Goal: Find specific page/section: Find specific page/section

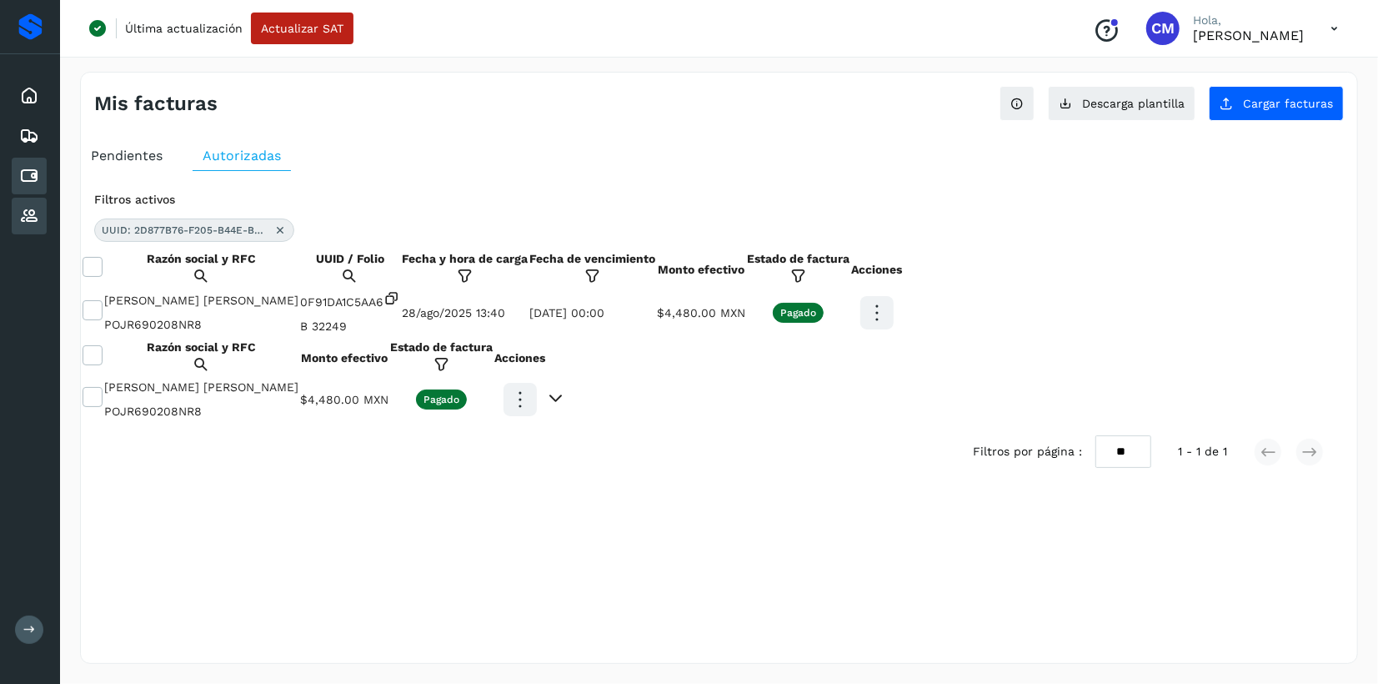
click at [36, 214] on icon at bounding box center [29, 216] width 20 height 20
click at [28, 180] on icon at bounding box center [29, 176] width 20 height 20
click at [43, 227] on div "Proveedores" at bounding box center [29, 216] width 35 height 37
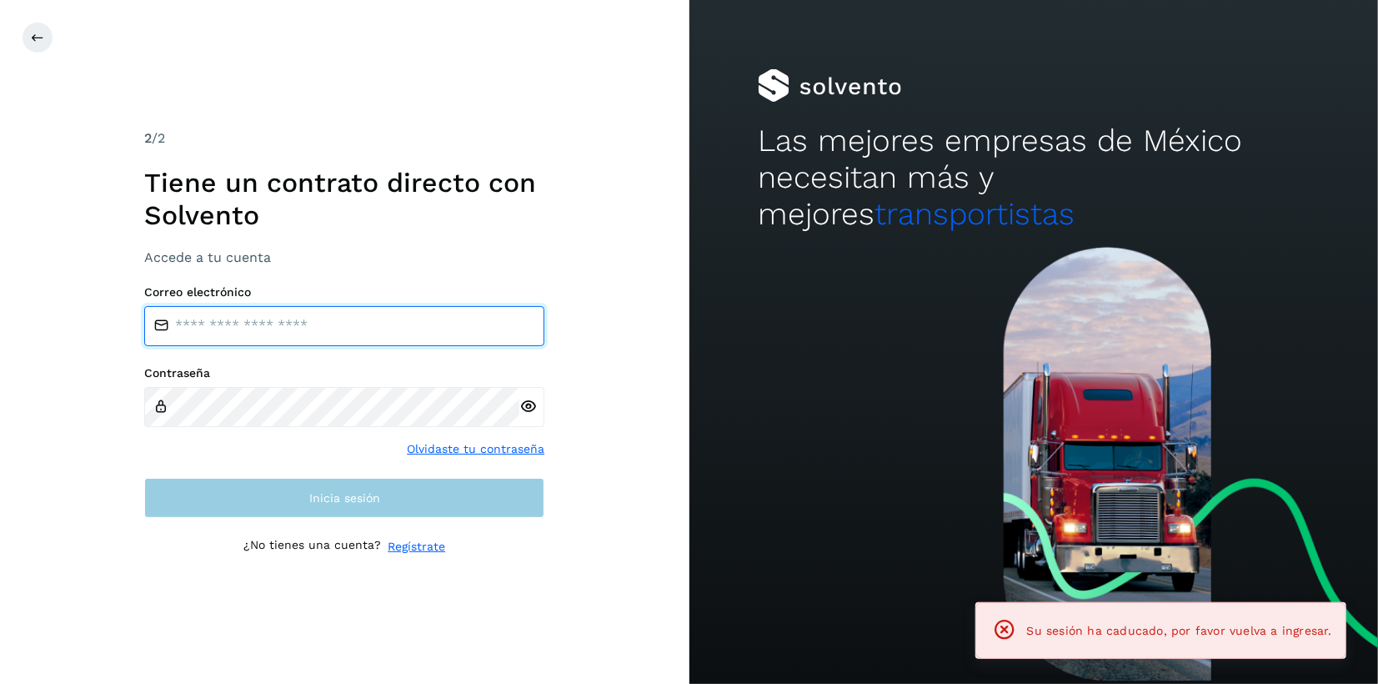
type input "**********"
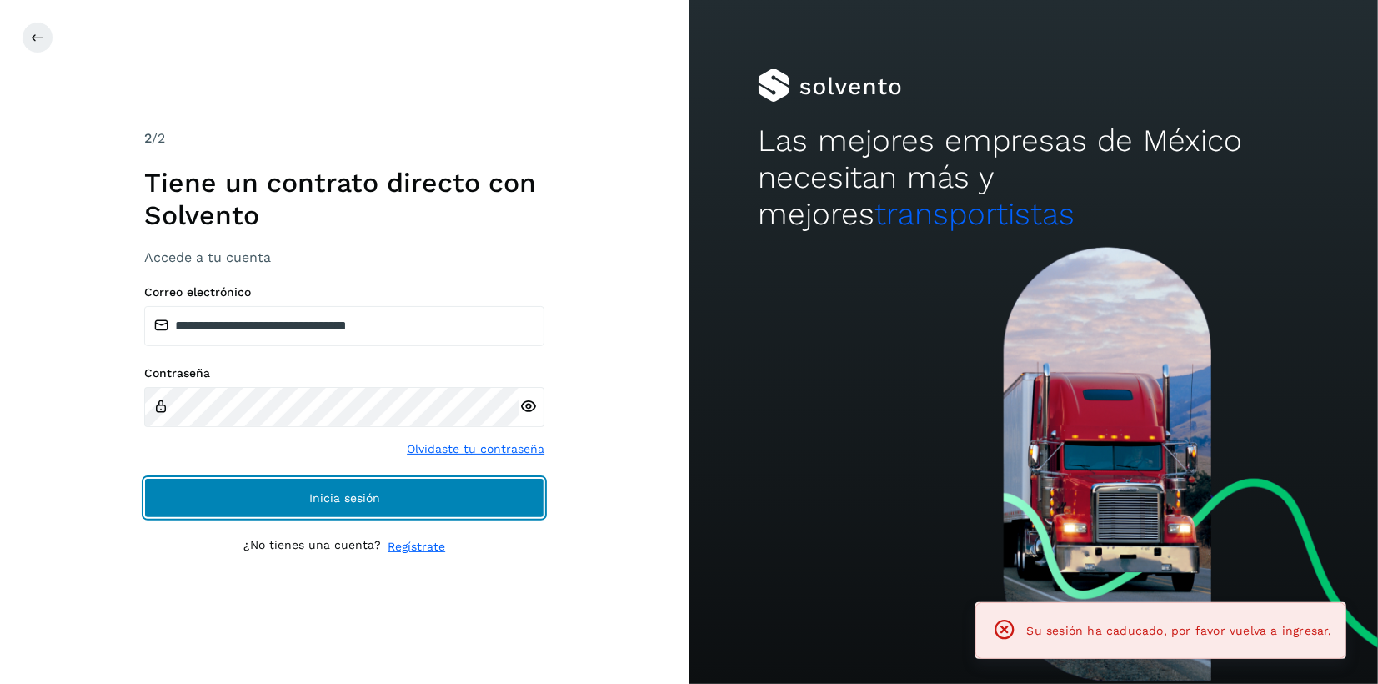
click at [424, 501] on button "Inicia sesión" at bounding box center [344, 498] width 400 height 40
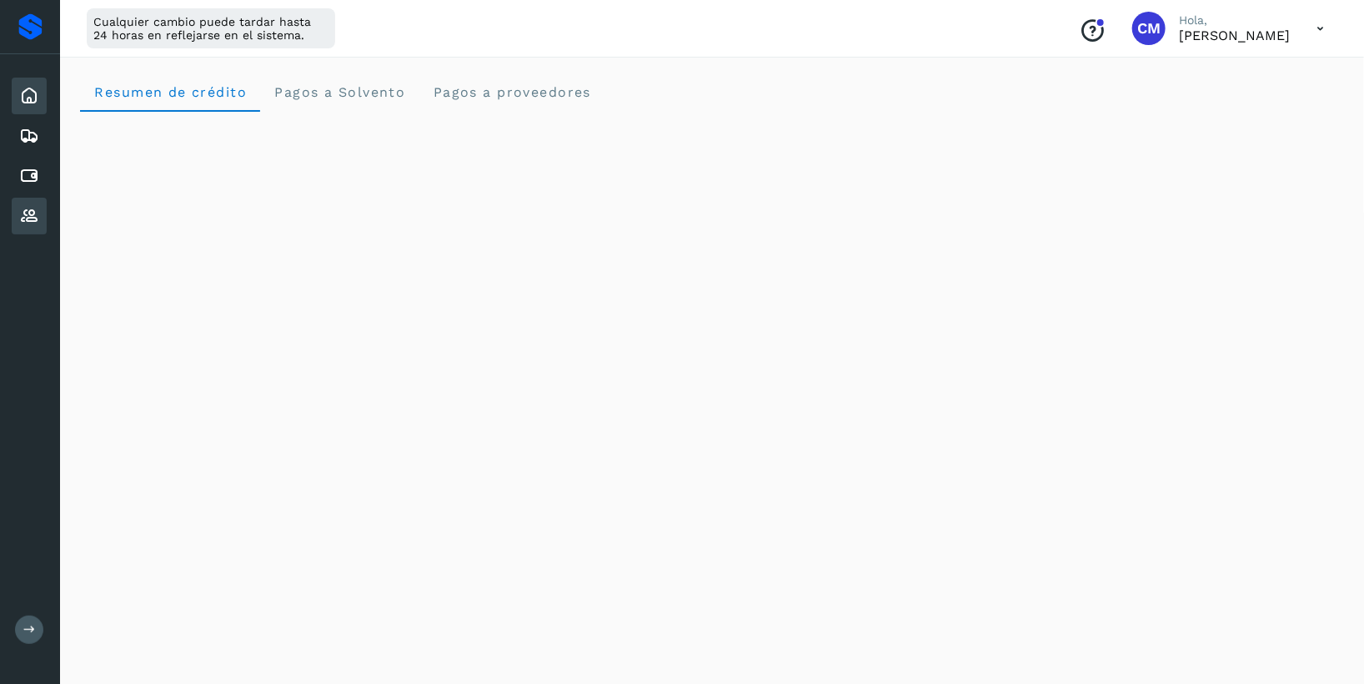
click at [29, 212] on icon at bounding box center [29, 216] width 20 height 20
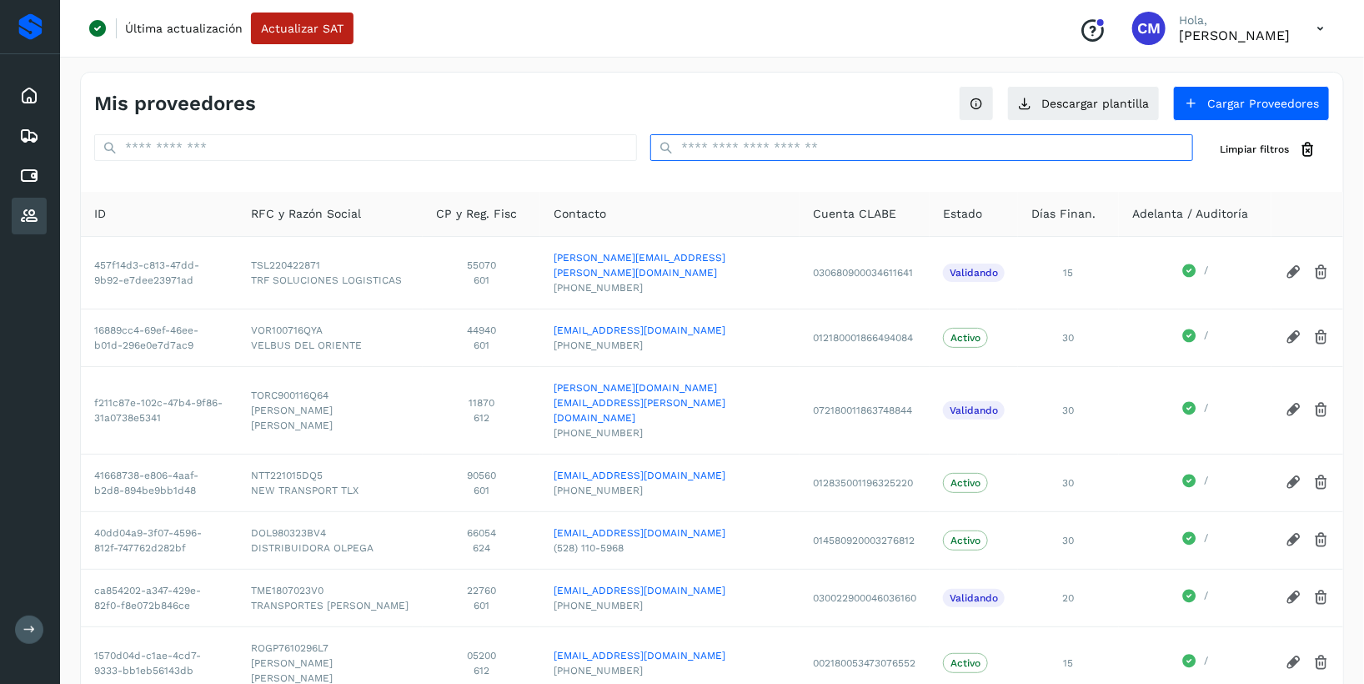
click at [850, 150] on input "text" at bounding box center [921, 147] width 543 height 27
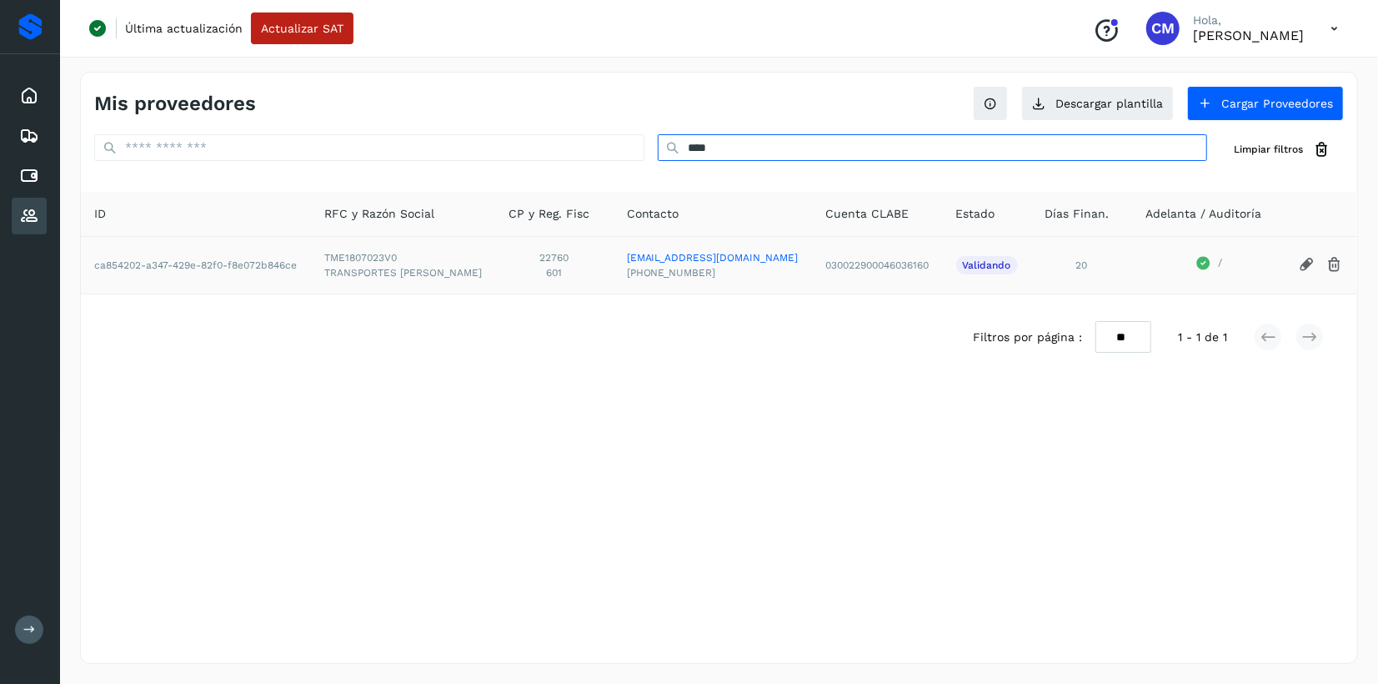
type input "****"
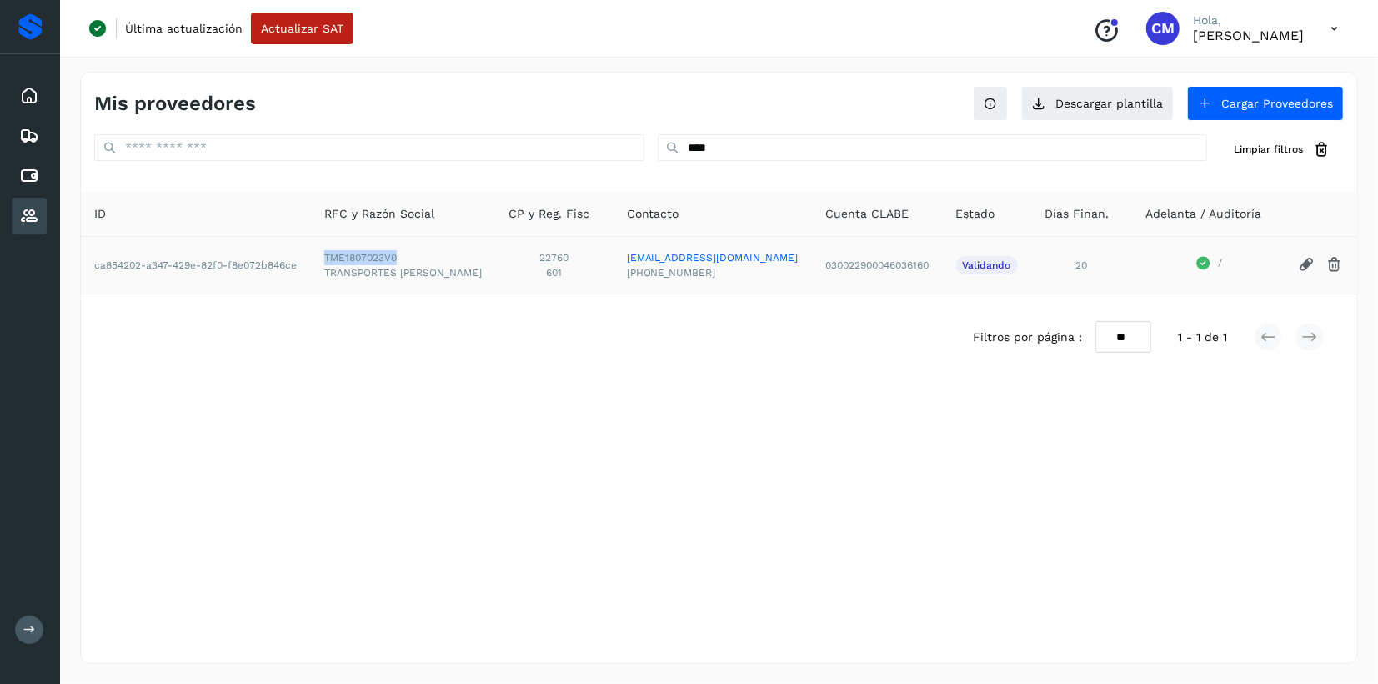
drag, startPoint x: 316, startPoint y: 254, endPoint x: 400, endPoint y: 258, distance: 84.3
click at [400, 258] on span "TME1807023V0" at bounding box center [403, 257] width 158 height 15
copy span "TME1807023V0"
click at [32, 179] on icon at bounding box center [29, 176] width 20 height 20
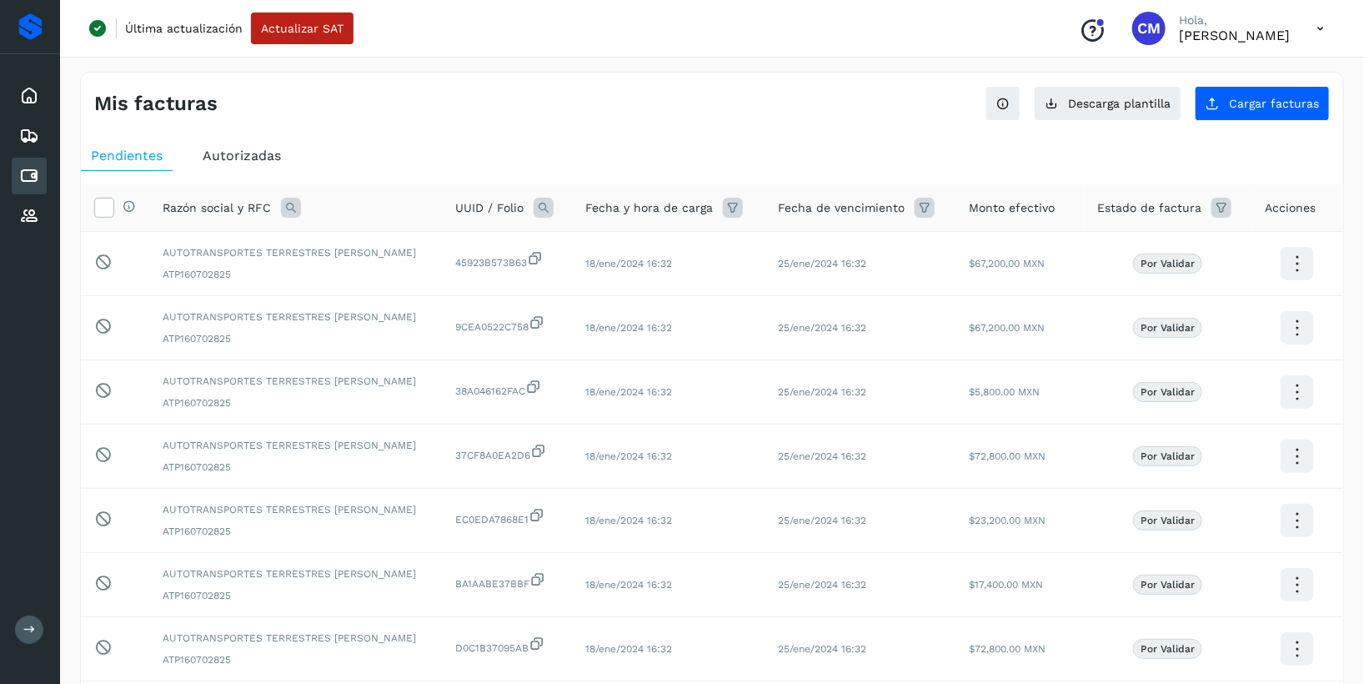
click at [293, 212] on icon at bounding box center [291, 208] width 20 height 20
click at [224, 148] on span "Autorizadas" at bounding box center [242, 156] width 78 height 16
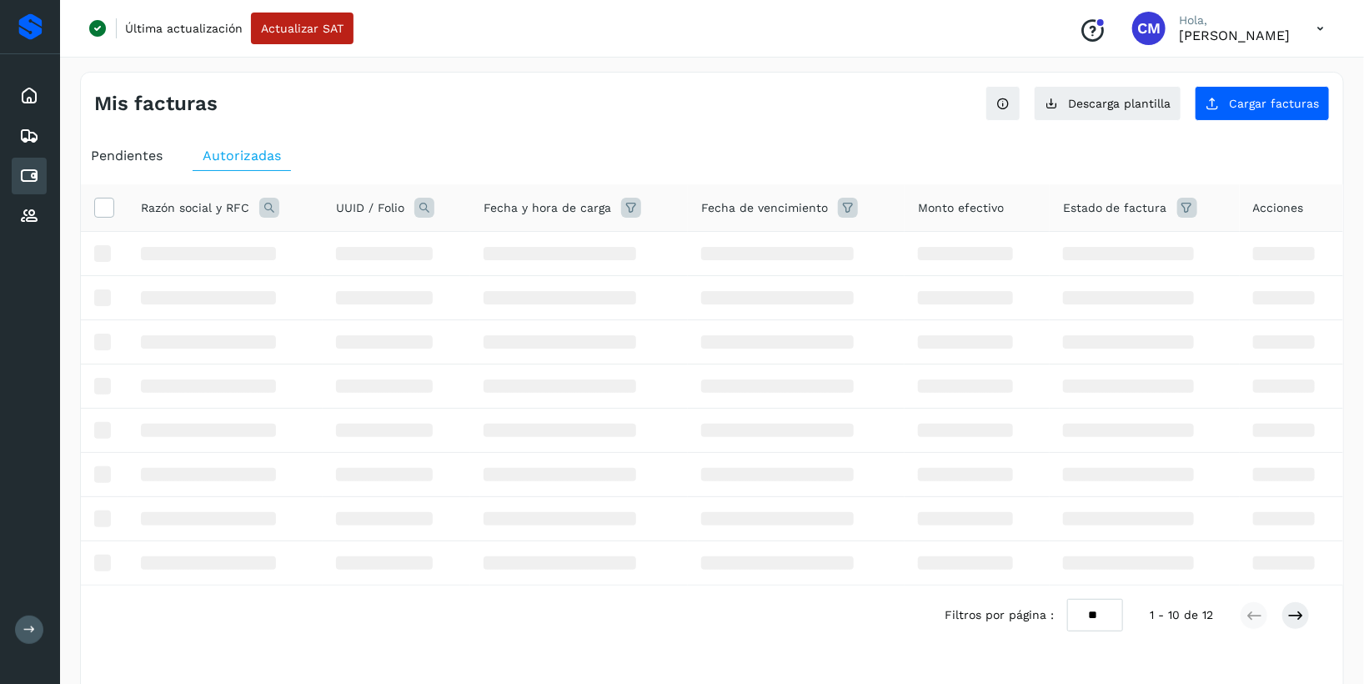
click at [269, 210] on icon at bounding box center [269, 208] width 20 height 20
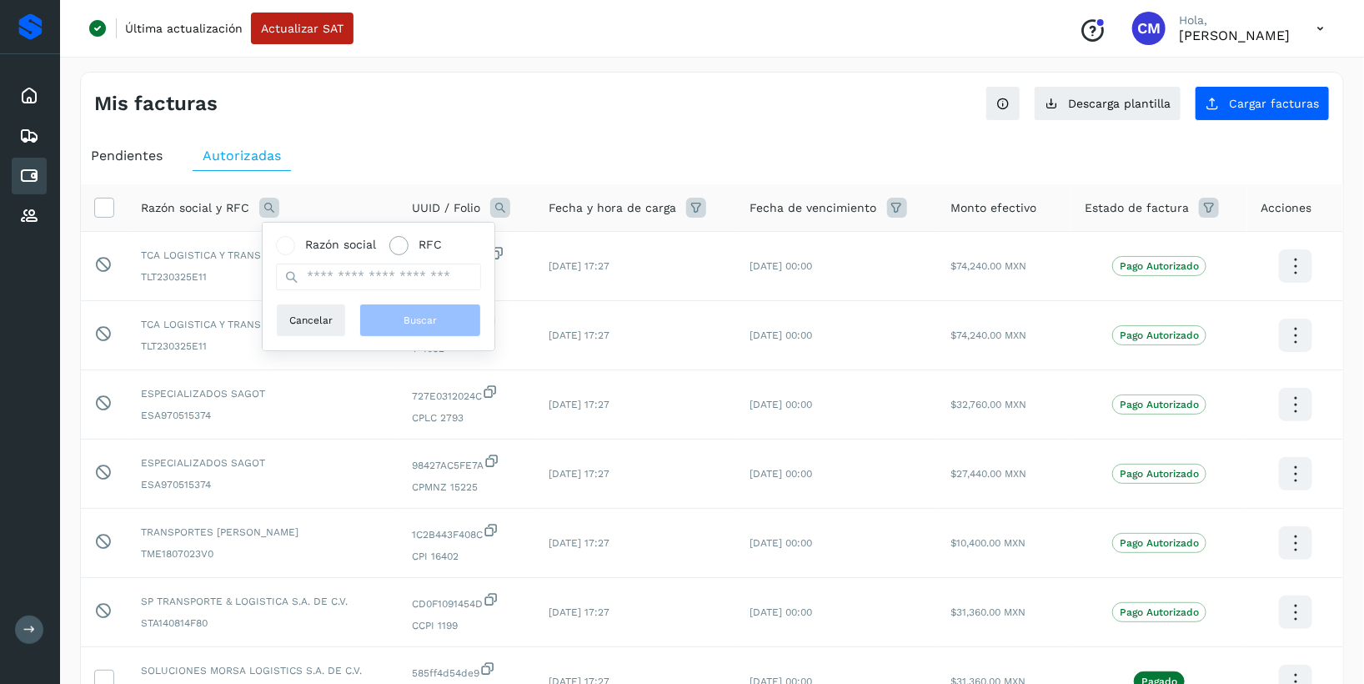
click at [396, 251] on span at bounding box center [398, 245] width 19 height 19
click at [390, 273] on input "text" at bounding box center [378, 276] width 205 height 27
paste input "**********"
type input "**********"
click at [415, 313] on span "Buscar" at bounding box center [419, 320] width 33 height 15
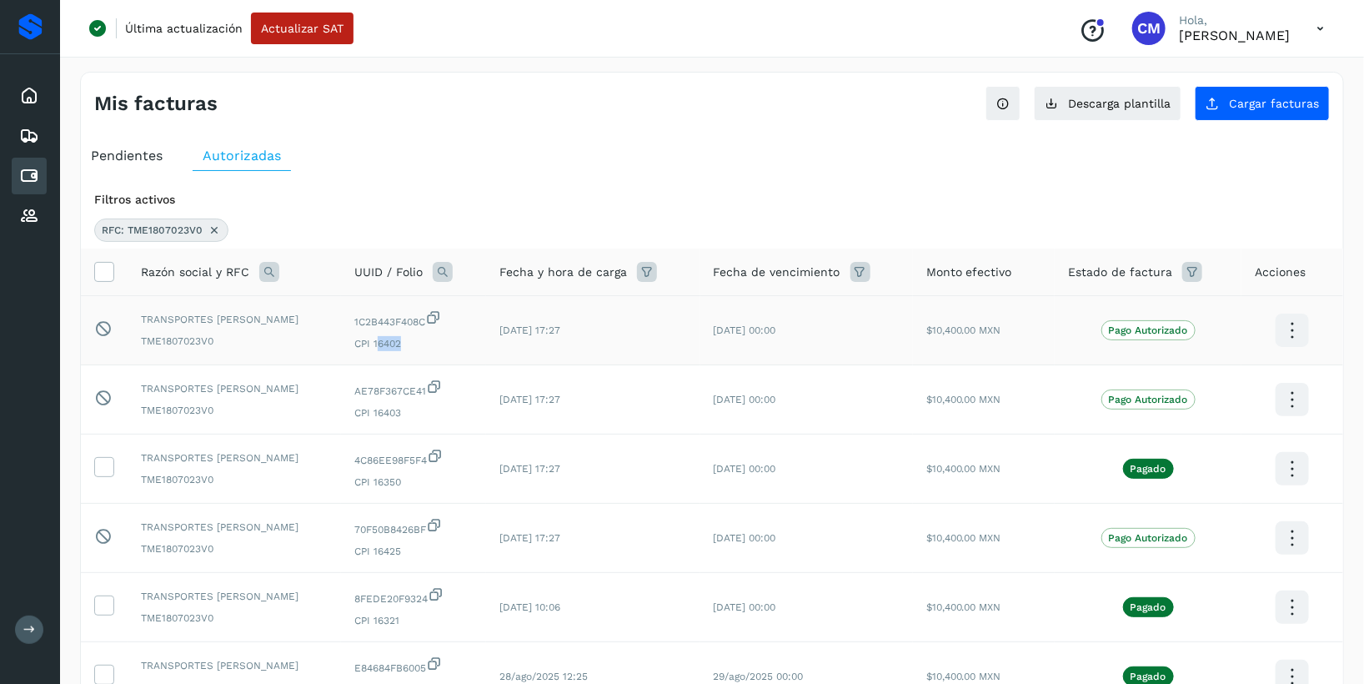
drag, startPoint x: 358, startPoint y: 343, endPoint x: 403, endPoint y: 341, distance: 45.9
click at [403, 341] on span "CPI 16402" at bounding box center [413, 343] width 118 height 15
drag, startPoint x: 403, startPoint y: 341, endPoint x: 400, endPoint y: 410, distance: 69.3
click at [400, 410] on span "CPI 16403" at bounding box center [413, 412] width 118 height 15
